Goal: Transaction & Acquisition: Purchase product/service

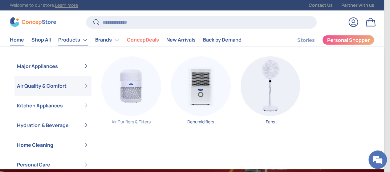
scroll to position [0, 383]
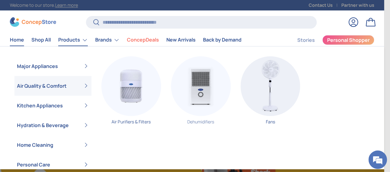
click at [200, 91] on img "Primary" at bounding box center [201, 86] width 60 height 60
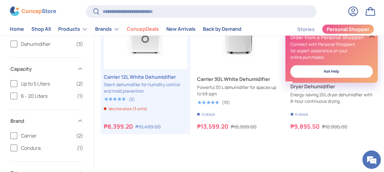
scroll to position [153, 0]
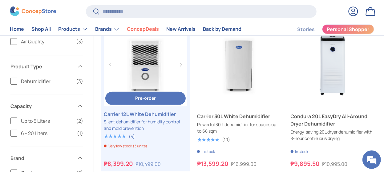
click at [141, 114] on link "Carrier 12L White Dehumidifier" at bounding box center [145, 113] width 83 height 7
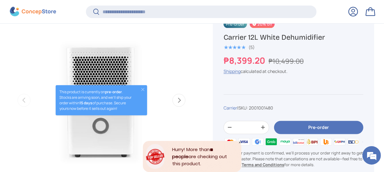
scroll to position [230, 0]
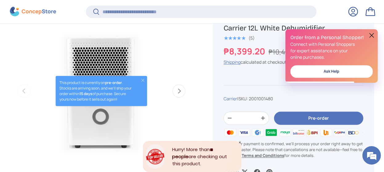
click at [181, 87] on button "Next" at bounding box center [178, 91] width 13 height 13
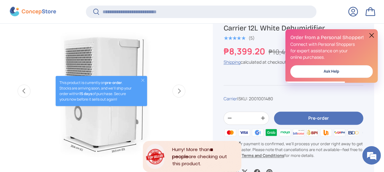
scroll to position [0, 0]
click at [142, 80] on button "Close" at bounding box center [142, 80] width 5 height 5
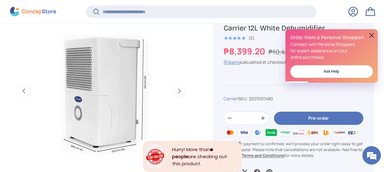
click at [179, 87] on button "Next" at bounding box center [178, 91] width 13 height 13
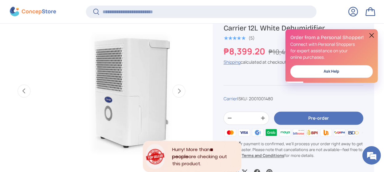
scroll to position [0, 372]
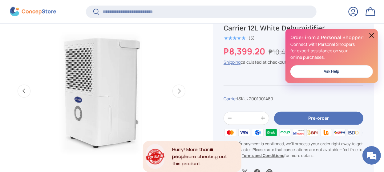
click at [179, 90] on button "Next" at bounding box center [178, 91] width 13 height 13
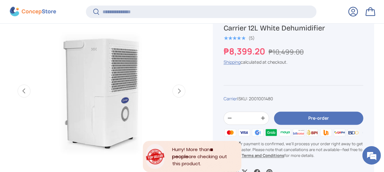
click at [179, 90] on button "Next" at bounding box center [178, 91] width 13 height 13
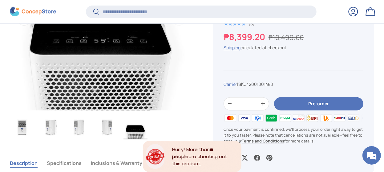
scroll to position [383, 0]
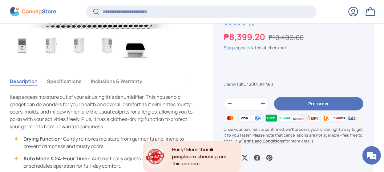
click at [49, 44] on img "Gallery Viewer" at bounding box center [50, 45] width 24 height 25
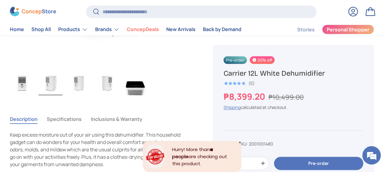
scroll to position [346, 0]
click at [72, 118] on button "Specifications" at bounding box center [64, 120] width 35 height 14
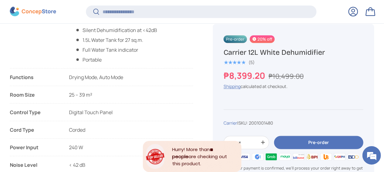
scroll to position [461, 0]
